Goal: Information Seeking & Learning: Learn about a topic

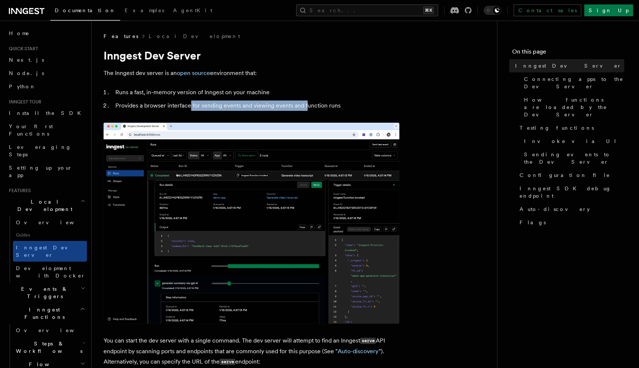
drag, startPoint x: 188, startPoint y: 106, endPoint x: 305, endPoint y: 106, distance: 117.2
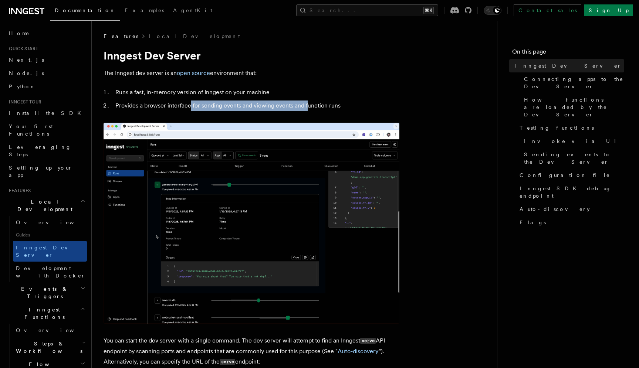
click at [305, 106] on li "Provides a browser interface for sending events and viewing events and function…" at bounding box center [256, 106] width 286 height 10
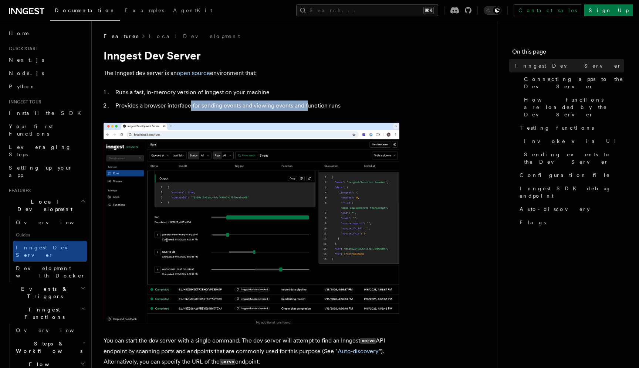
click at [305, 106] on li "Provides a browser interface for sending events and viewing events and function…" at bounding box center [256, 106] width 286 height 10
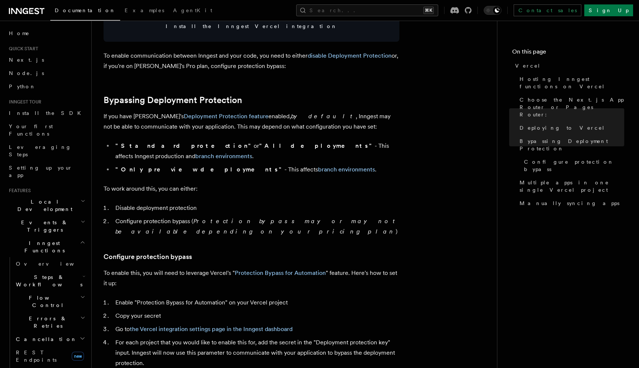
scroll to position [486, 0]
drag, startPoint x: 271, startPoint y: 115, endPoint x: 347, endPoint y: 121, distance: 76.0
click at [348, 121] on p "If you have Vercel's Deployment Protection feature enabled, by default , Innges…" at bounding box center [251, 122] width 296 height 21
click at [330, 128] on p "If you have Vercel's Deployment Protection feature enabled, by default , Innges…" at bounding box center [251, 122] width 296 height 21
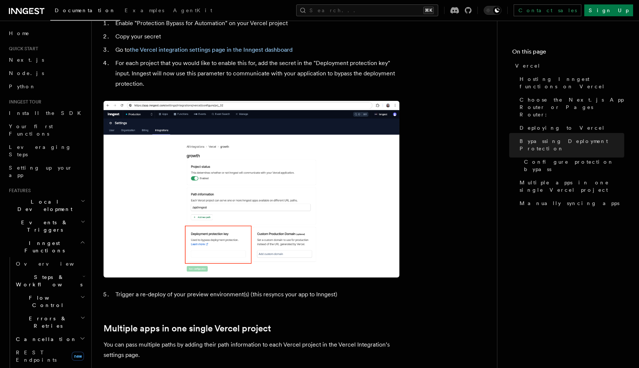
scroll to position [768, 0]
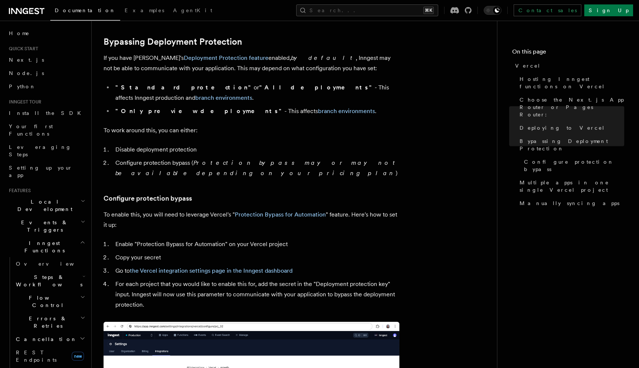
scroll to position [546, 0]
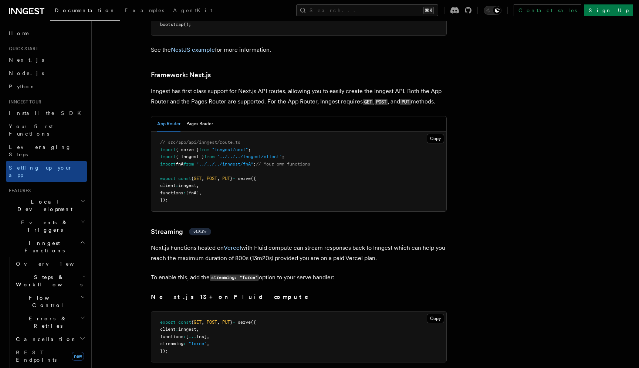
scroll to position [4811, 0]
click at [196, 115] on button "Pages Router" at bounding box center [199, 122] width 27 height 15
click at [171, 115] on button "App Router" at bounding box center [168, 122] width 23 height 15
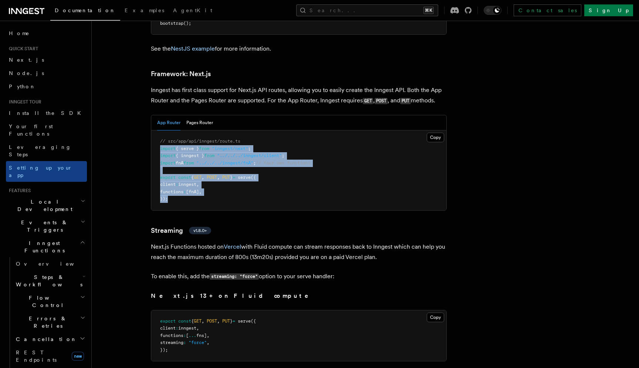
drag, startPoint x: 179, startPoint y: 169, endPoint x: 149, endPoint y: 115, distance: 61.7
copy code "import { serve } from "inngest/next" ; import { inngest } from "../../../innges…"
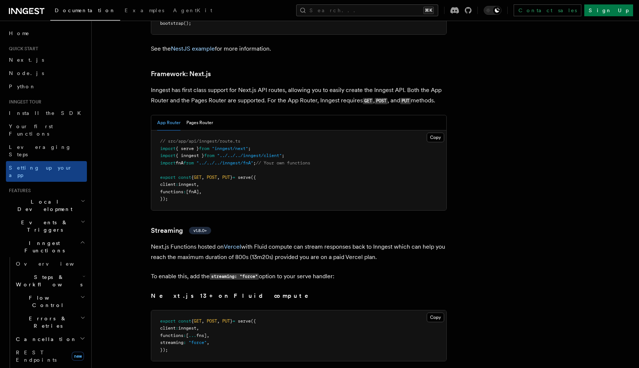
click at [387, 242] on p "Next.js Functions hosted on Vercel with Fluid compute can stream responses back…" at bounding box center [299, 252] width 296 height 21
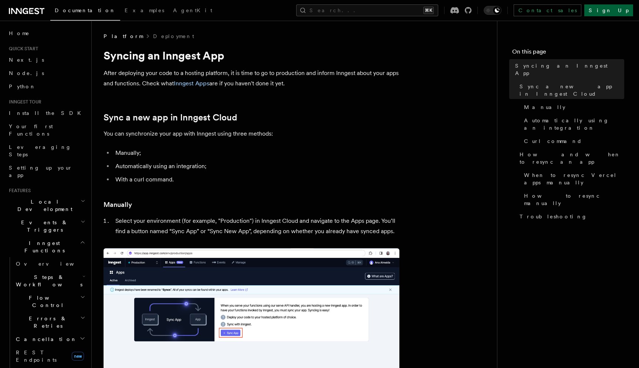
click at [617, 11] on link "Sign Up" at bounding box center [608, 10] width 49 height 12
